Goal: Task Accomplishment & Management: Complete application form

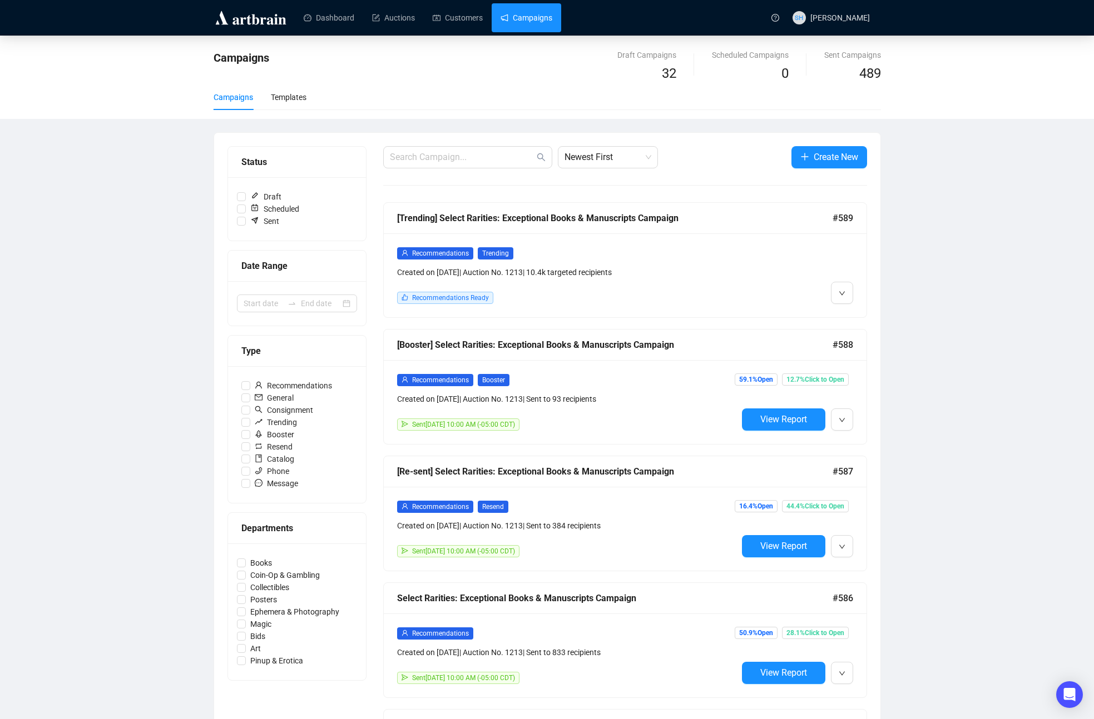
scroll to position [173, 0]
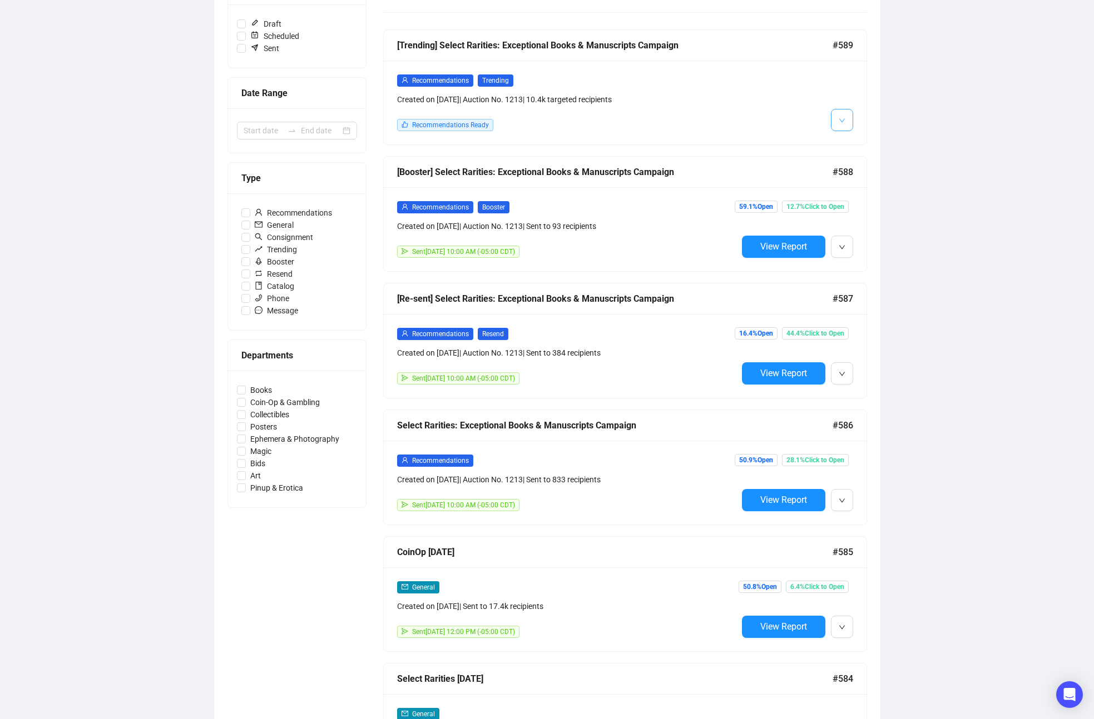
click at [844, 118] on icon "down" at bounding box center [841, 120] width 7 height 7
click at [857, 146] on span "Edit" at bounding box center [859, 144] width 13 height 9
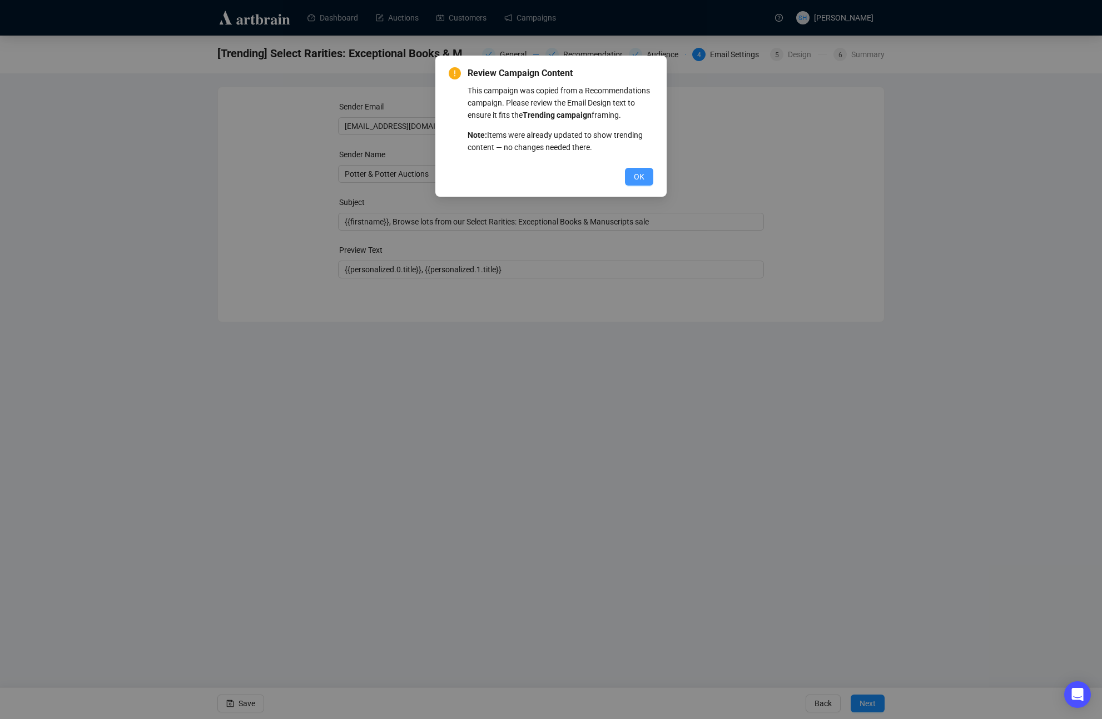
click at [641, 183] on span "OK" at bounding box center [639, 177] width 11 height 12
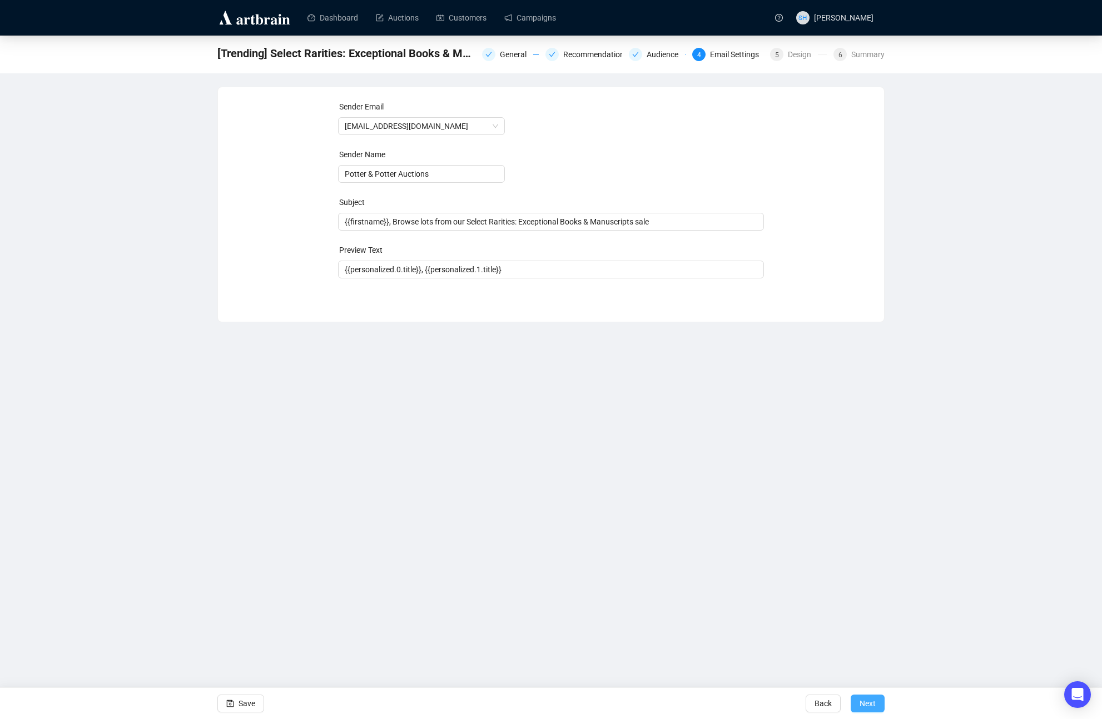
click at [863, 701] on span "Next" at bounding box center [868, 703] width 16 height 31
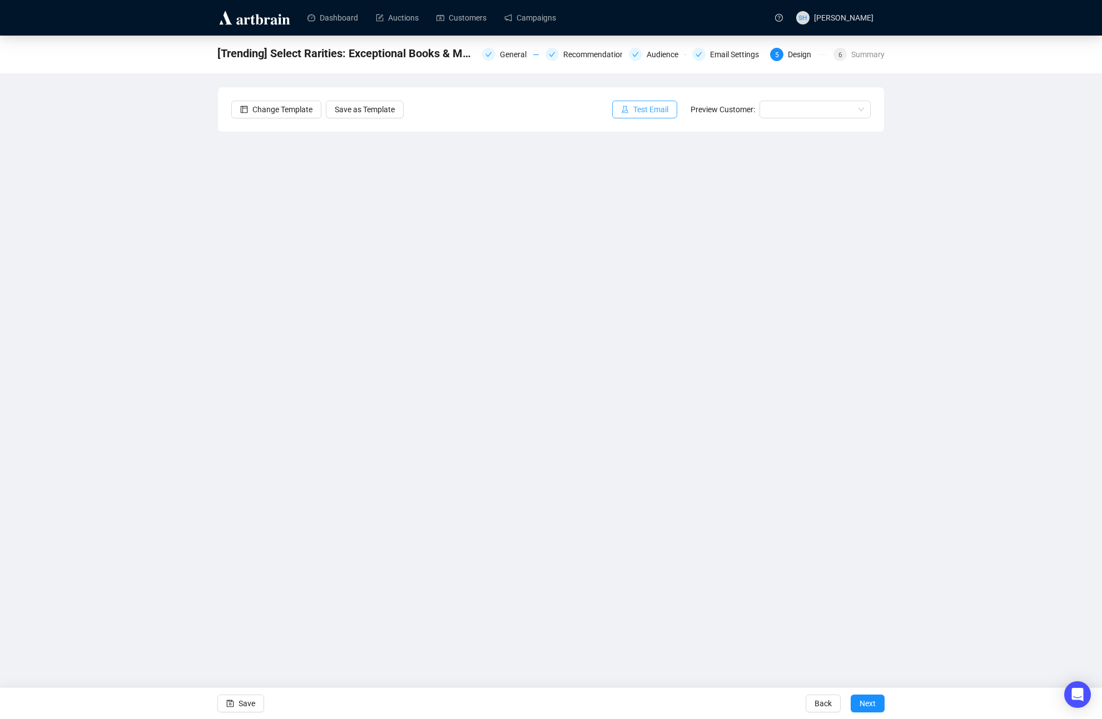
click at [633, 108] on span "Test Email" at bounding box center [650, 109] width 35 height 12
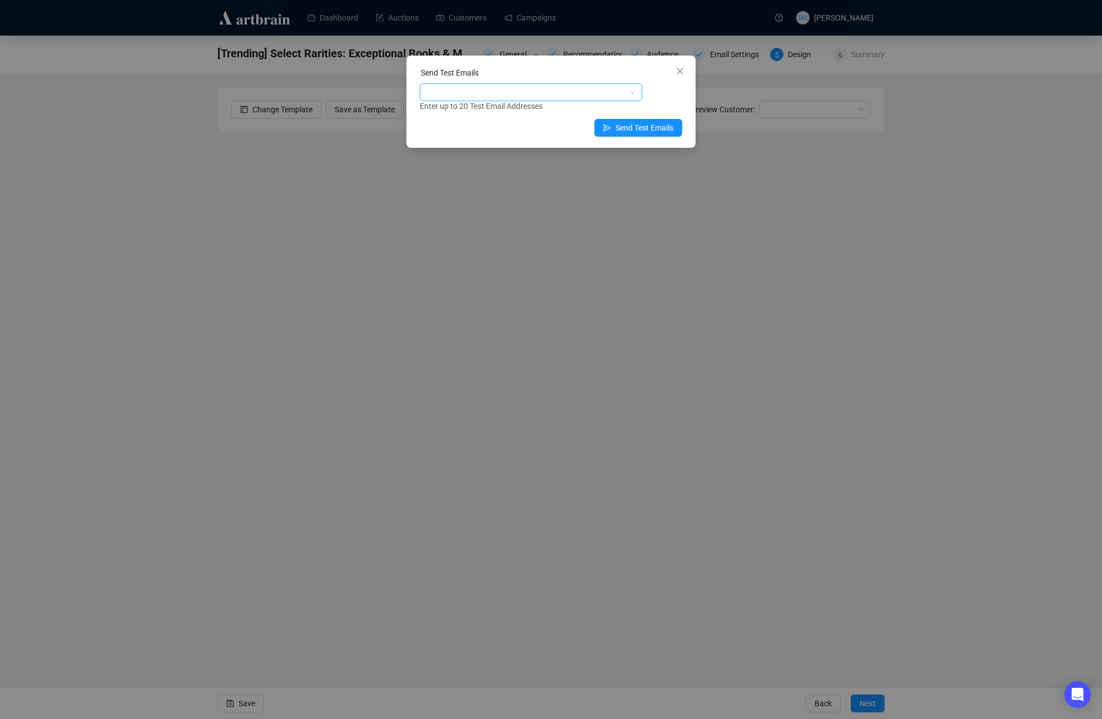
click at [439, 93] on div at bounding box center [525, 93] width 206 height 16
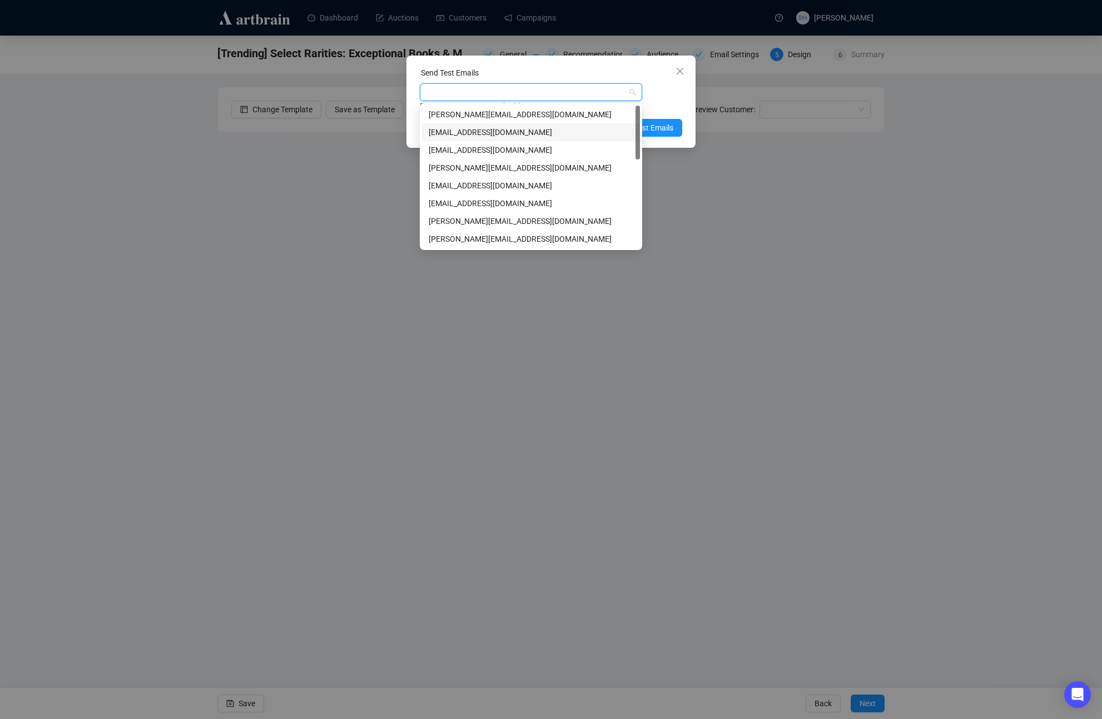
drag, startPoint x: 448, startPoint y: 130, endPoint x: 464, endPoint y: 128, distance: 16.2
click at [448, 130] on div "[EMAIL_ADDRESS][DOMAIN_NAME]" at bounding box center [531, 132] width 205 height 12
drag, startPoint x: 634, startPoint y: 156, endPoint x: 634, endPoint y: 178, distance: 22.2
click at [633, 181] on div "[PERSON_NAME][EMAIL_ADDRESS][DOMAIN_NAME] [EMAIL_ADDRESS][DOMAIN_NAME] [EMAIL_A…" at bounding box center [531, 195] width 218 height 178
drag, startPoint x: 637, startPoint y: 153, endPoint x: 625, endPoint y: 101, distance: 53.0
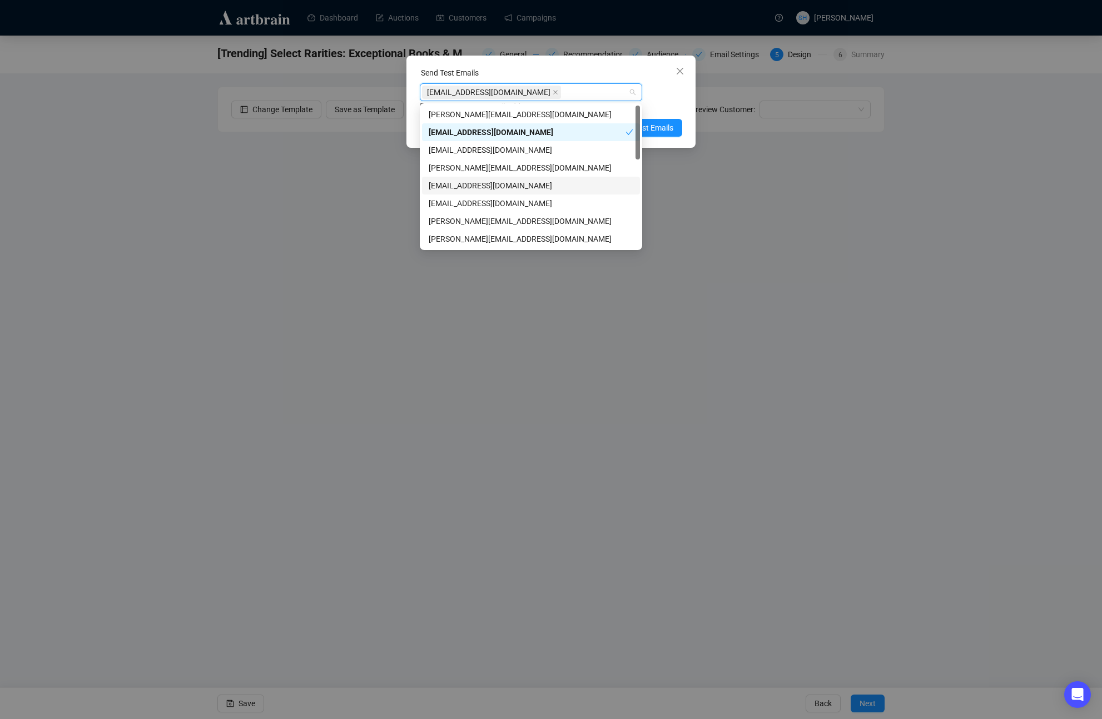
click at [627, 102] on body "Dashboard Auctions Customers Campaigns SH [PERSON_NAME] [Trending] Select Rarit…" at bounding box center [551, 359] width 1102 height 719
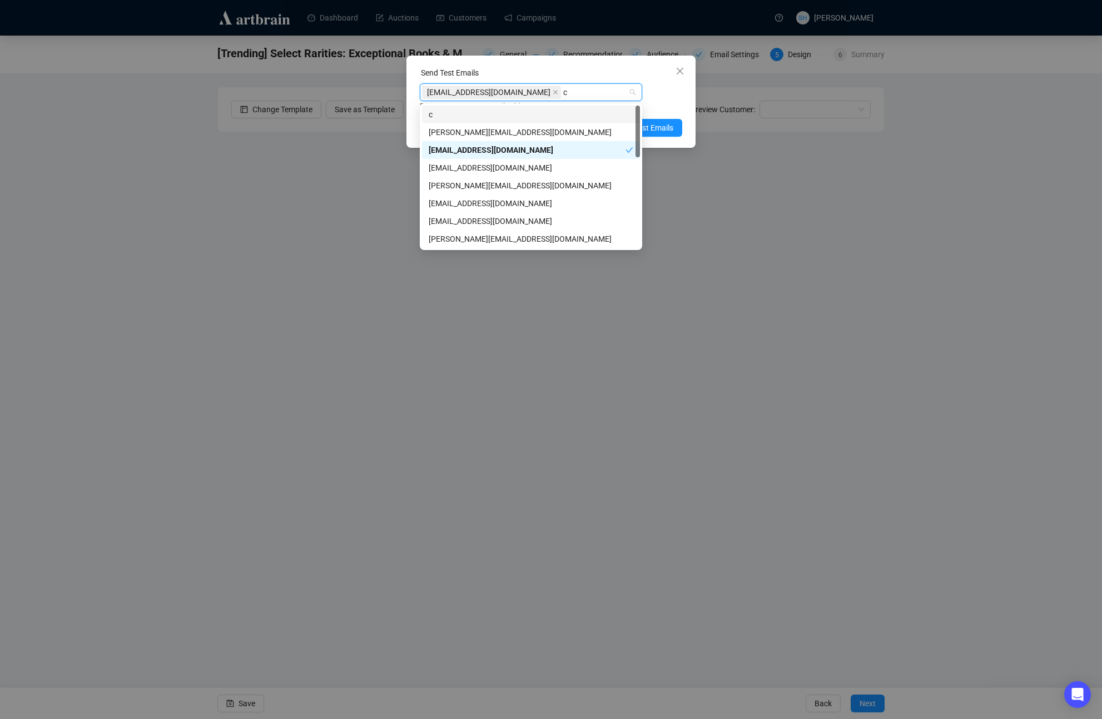
type input "ch"
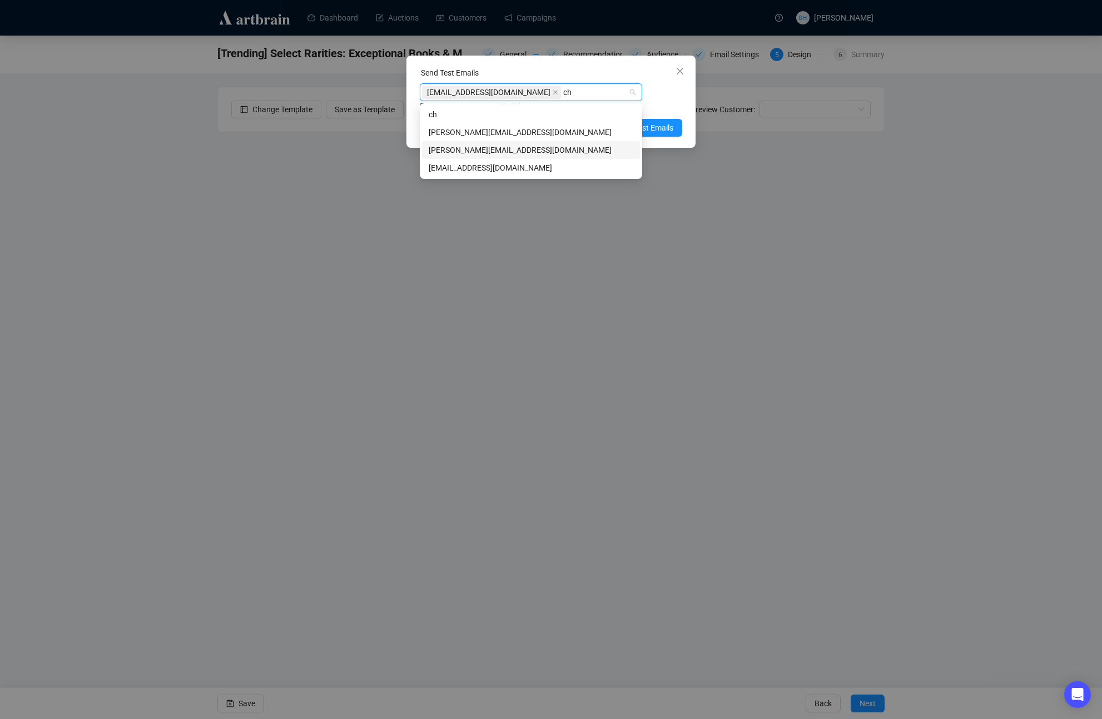
click at [454, 151] on div "[PERSON_NAME][EMAIL_ADDRESS][DOMAIN_NAME]" at bounding box center [531, 150] width 205 height 12
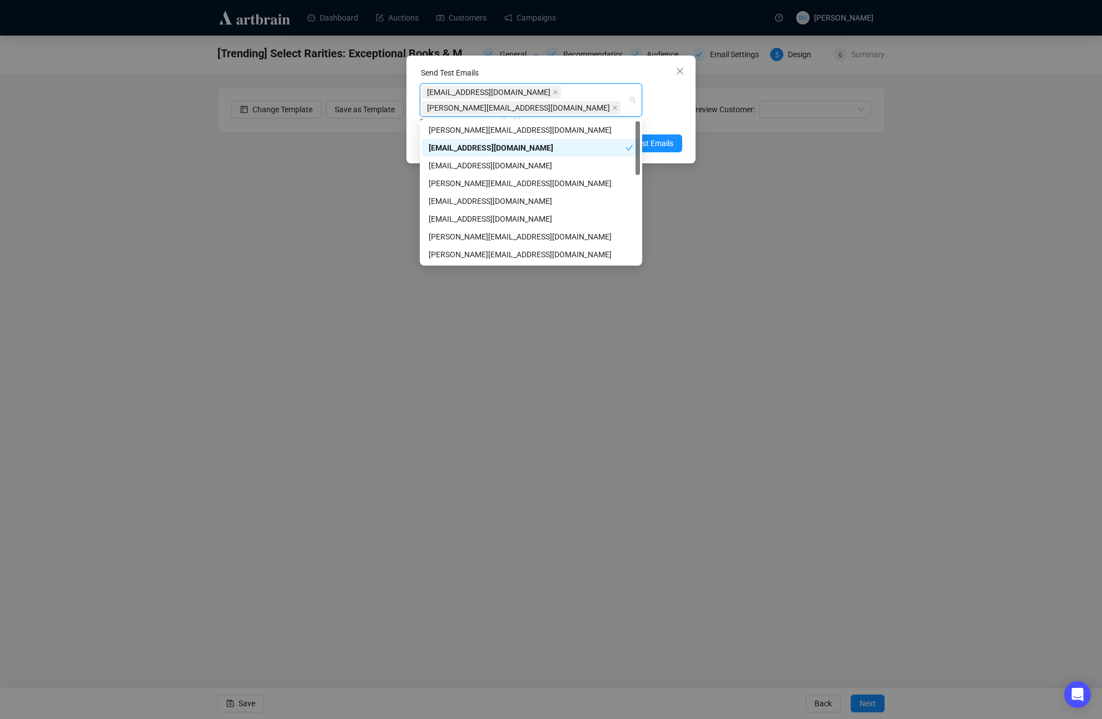
drag, startPoint x: 670, startPoint y: 116, endPoint x: 665, endPoint y: 122, distance: 7.9
click at [671, 116] on div "Enter up to 20 Test Email Addresses" at bounding box center [551, 122] width 262 height 13
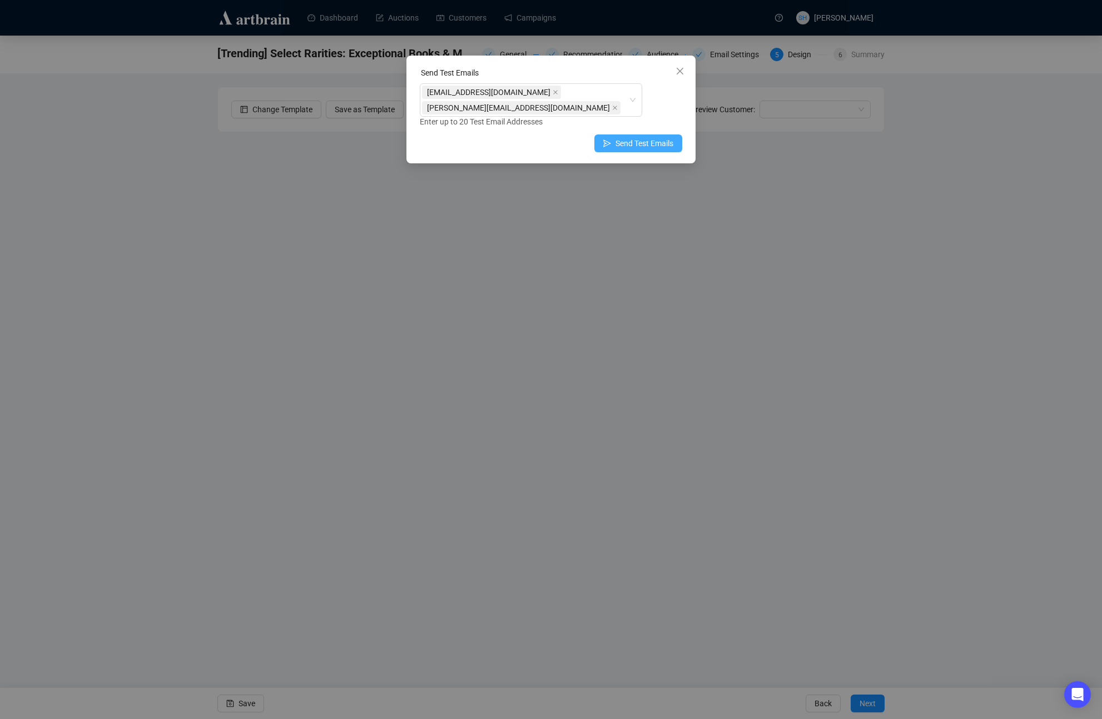
click at [643, 140] on span "Send Test Emails" at bounding box center [644, 143] width 58 height 12
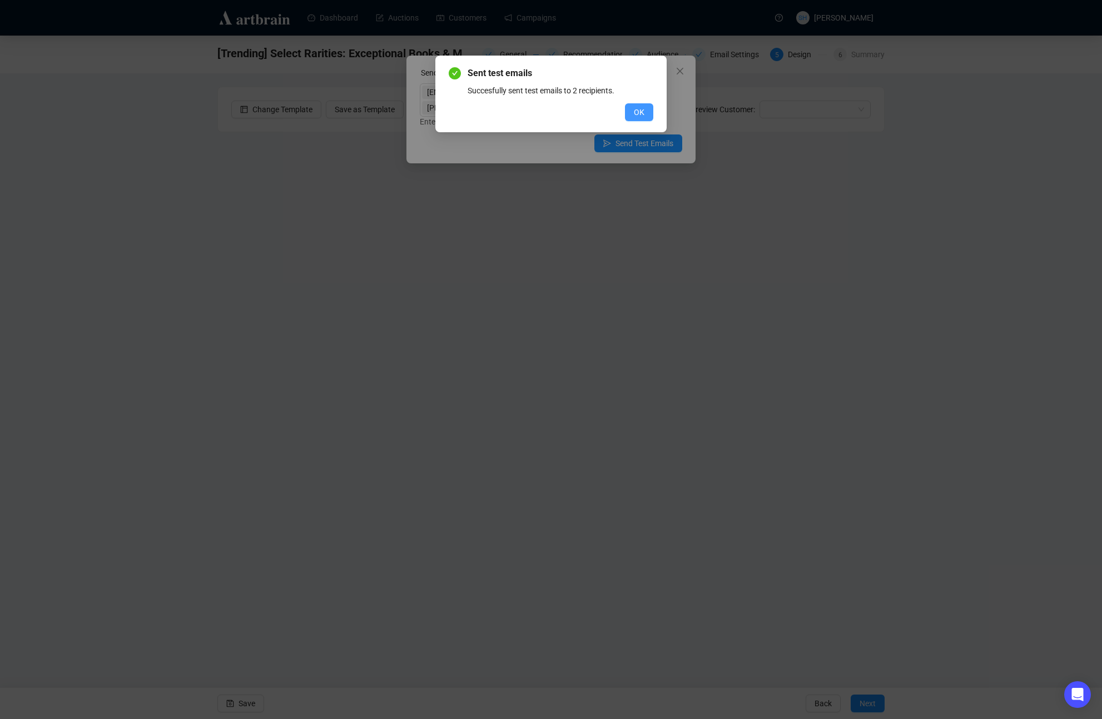
click at [638, 110] on span "OK" at bounding box center [639, 112] width 11 height 12
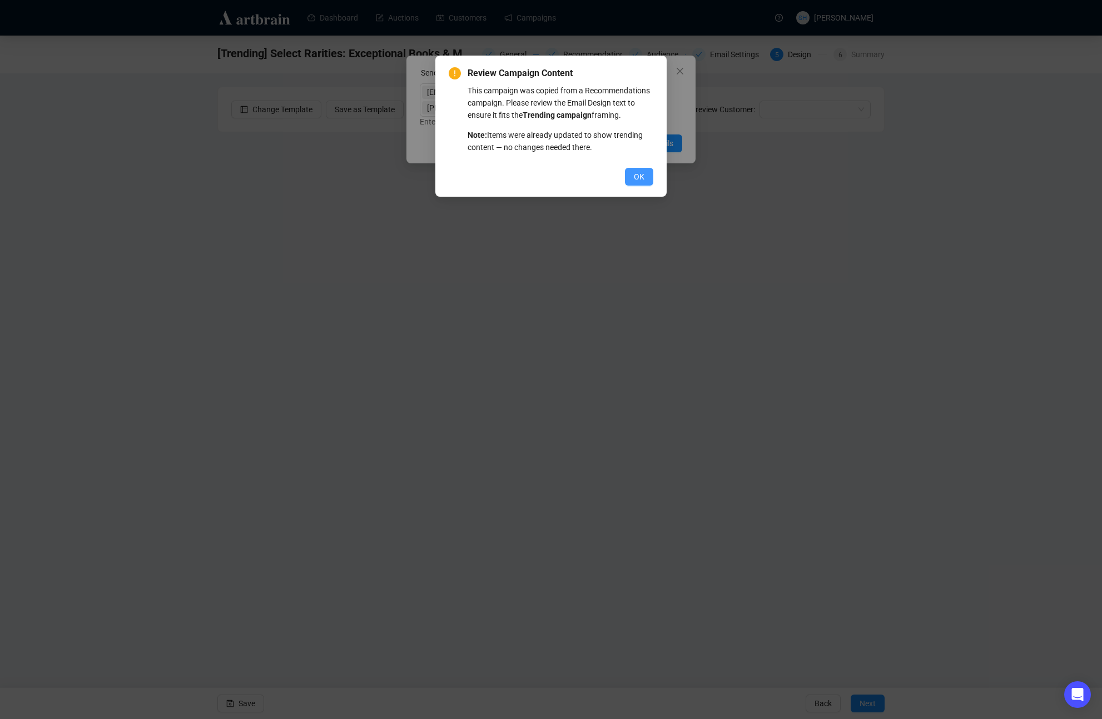
click at [636, 183] on span "OK" at bounding box center [639, 177] width 11 height 12
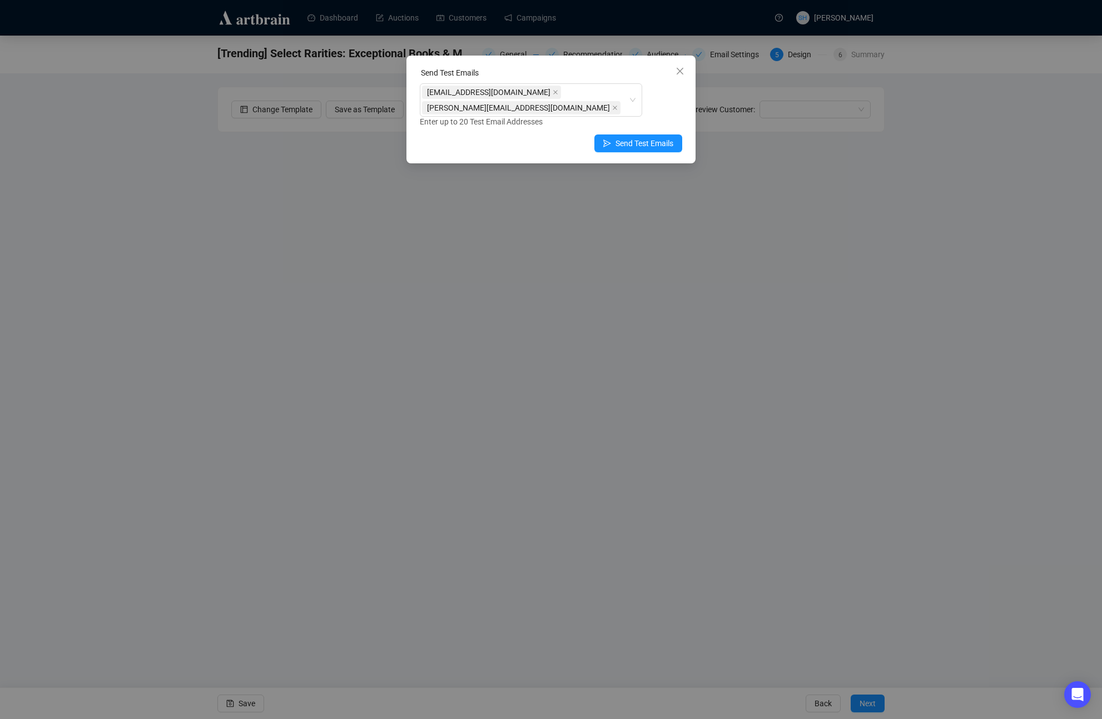
click at [679, 69] on icon "close" at bounding box center [680, 71] width 9 height 9
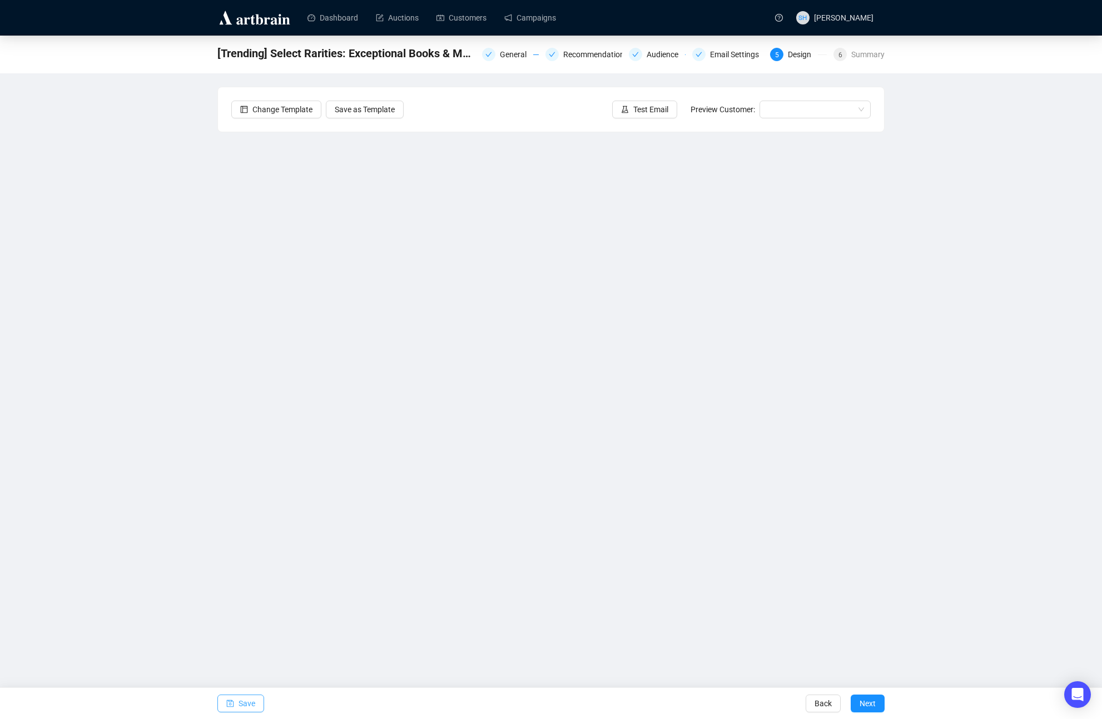
click at [235, 707] on button "Save" at bounding box center [240, 704] width 47 height 18
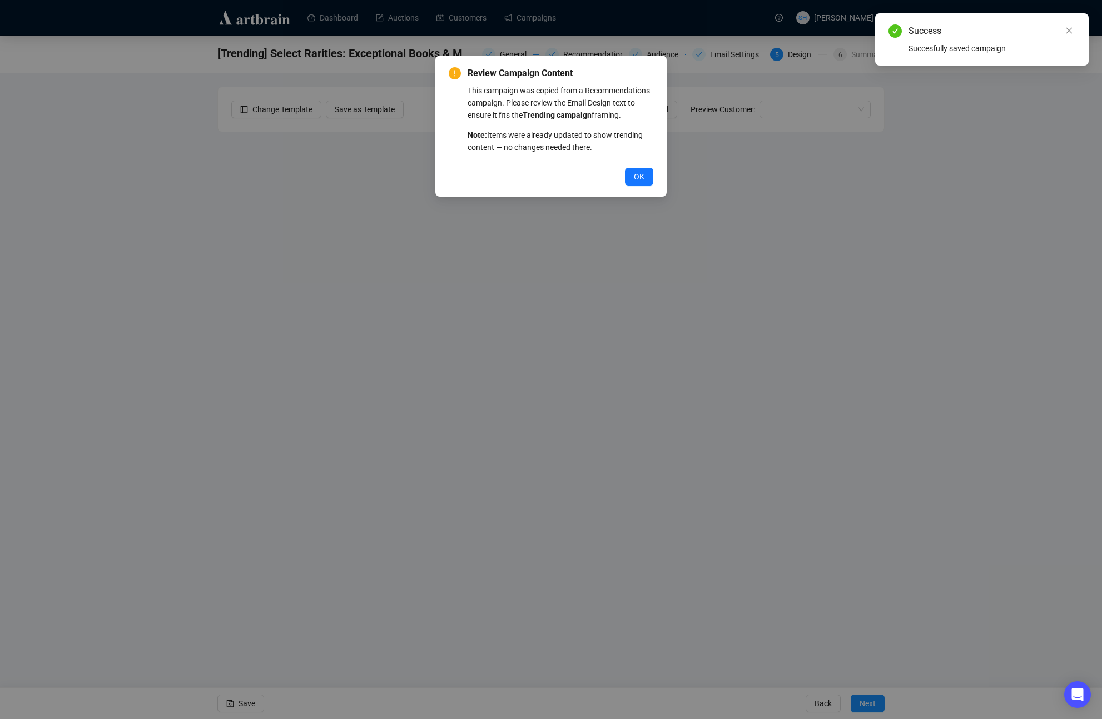
click at [639, 183] on span "OK" at bounding box center [639, 177] width 11 height 12
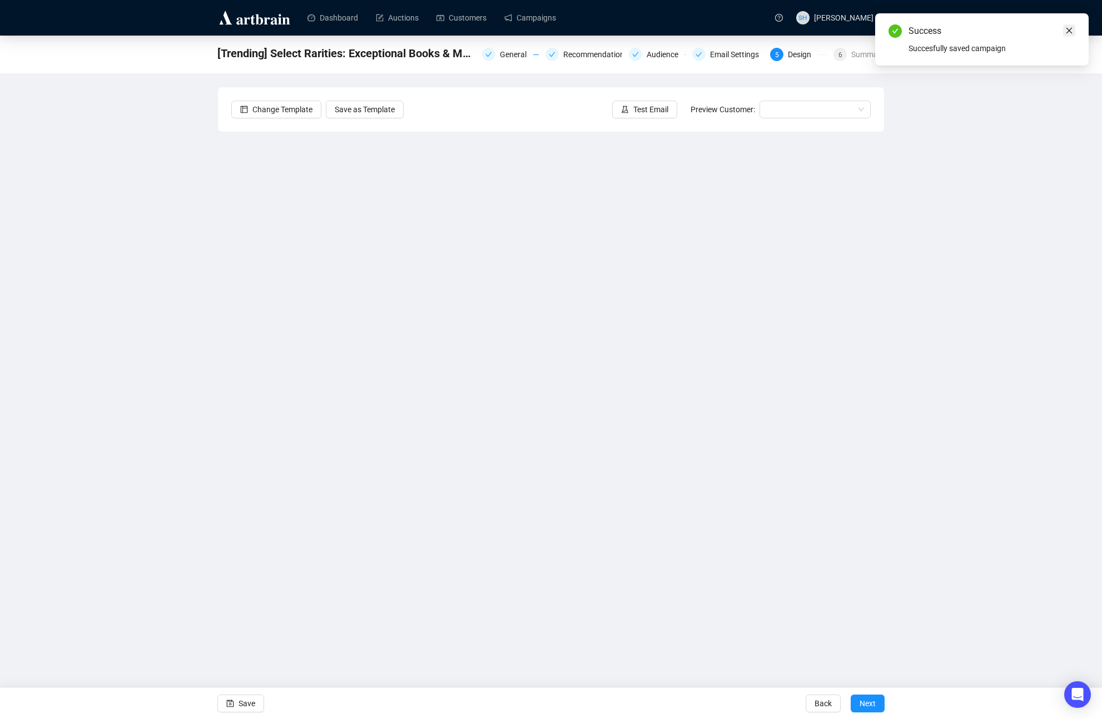
click at [1071, 33] on icon "close" at bounding box center [1069, 31] width 8 height 8
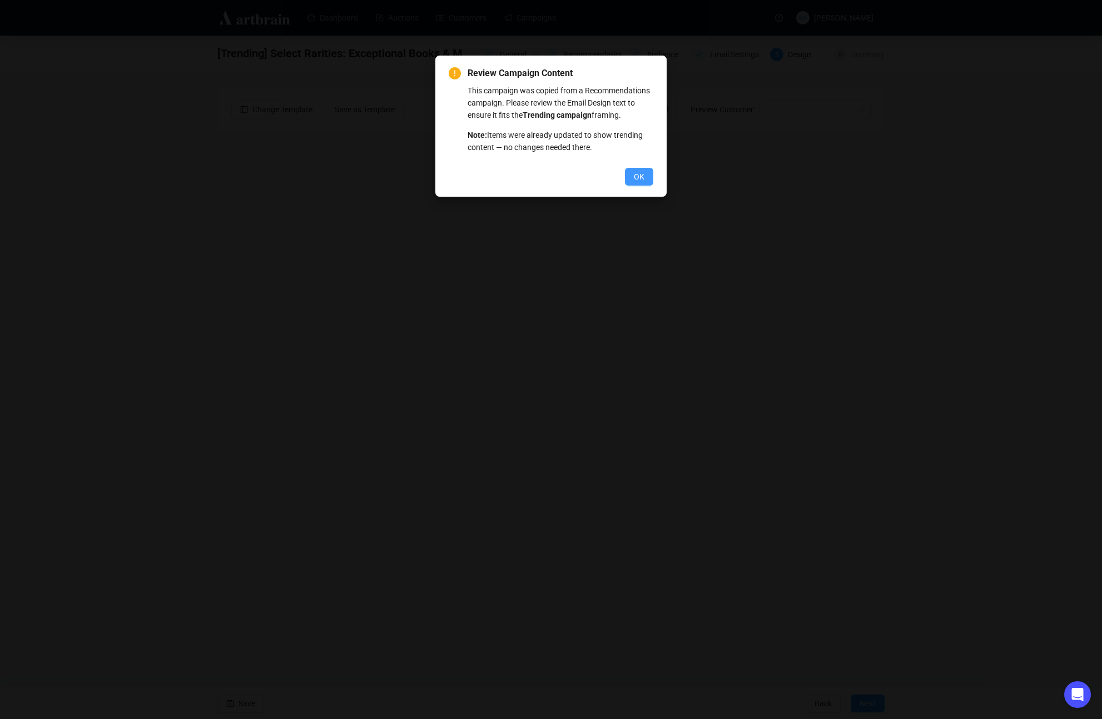
click at [635, 183] on span "OK" at bounding box center [639, 177] width 11 height 12
